Goal: Navigation & Orientation: Find specific page/section

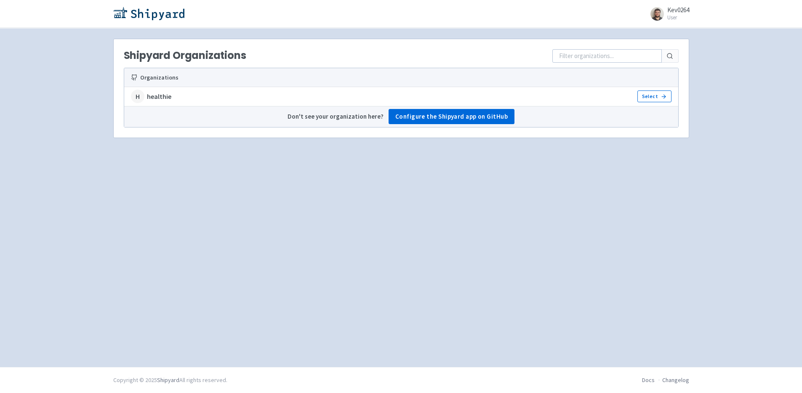
drag, startPoint x: 159, startPoint y: 96, endPoint x: 146, endPoint y: 96, distance: 13.0
click at [159, 96] on strong "healthie" at bounding box center [159, 97] width 24 height 10
click at [138, 97] on div "H" at bounding box center [137, 96] width 13 height 13
click at [663, 98] on icon at bounding box center [664, 97] width 2 height 4
